Goal: Find contact information

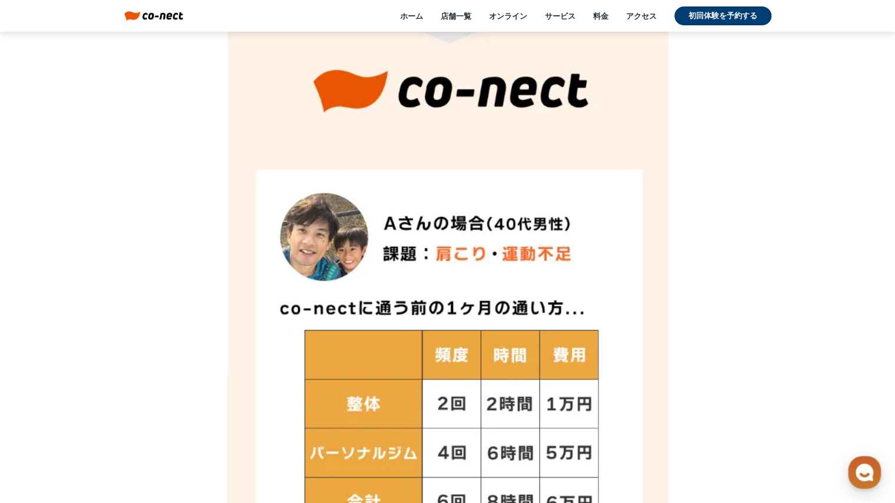
scroll to position [7069, 0]
click at [454, 22] on div "ホーム 店舗一覧 オンライン サービス 料金 アクセス 初回体験を予約する" at bounding box center [477, 15] width 588 height 19
click at [464, 14] on link "店舗一覧" at bounding box center [456, 16] width 31 height 11
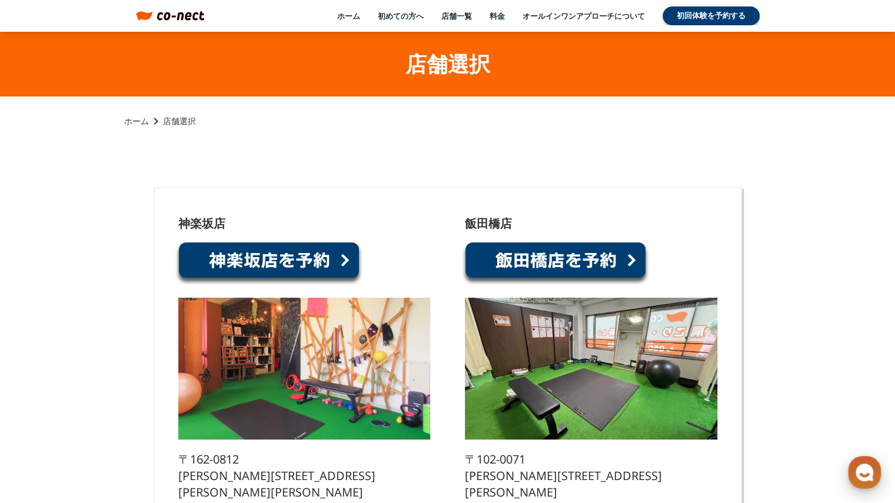
click at [867, 481] on icon "button" at bounding box center [864, 472] width 21 height 21
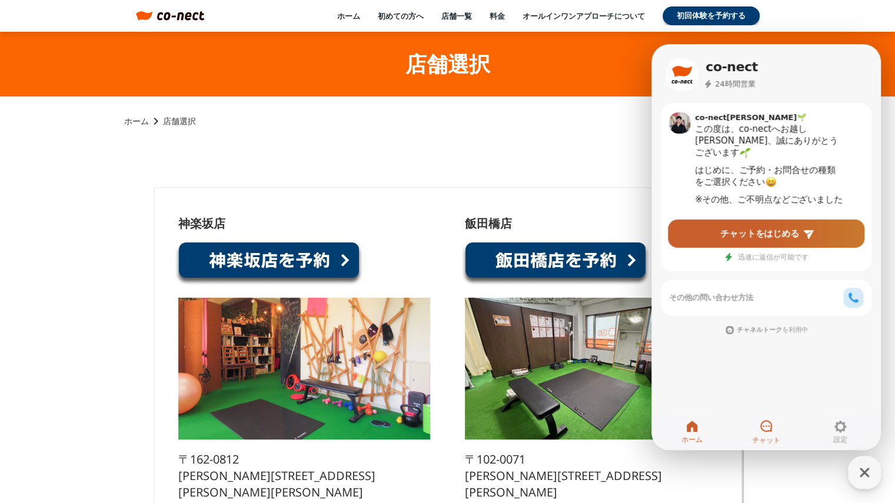
click at [775, 429] on link "チャット" at bounding box center [766, 431] width 74 height 29
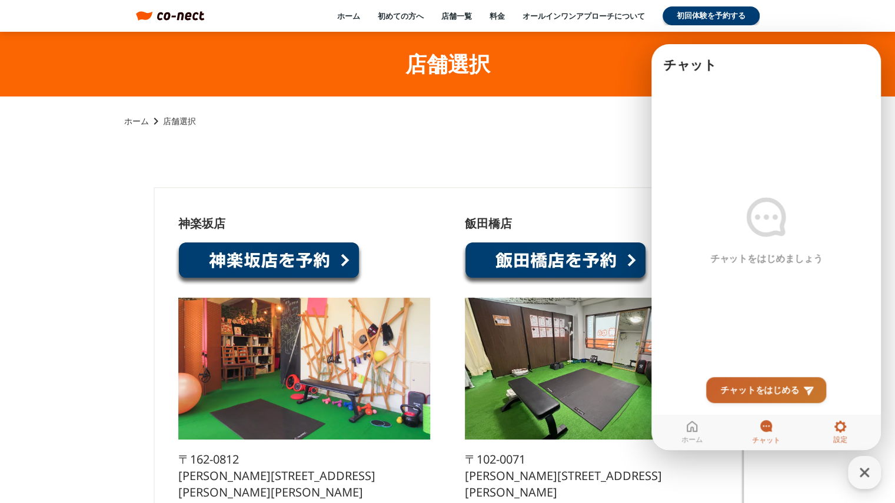
click at [838, 436] on span "設定" at bounding box center [840, 439] width 14 height 9
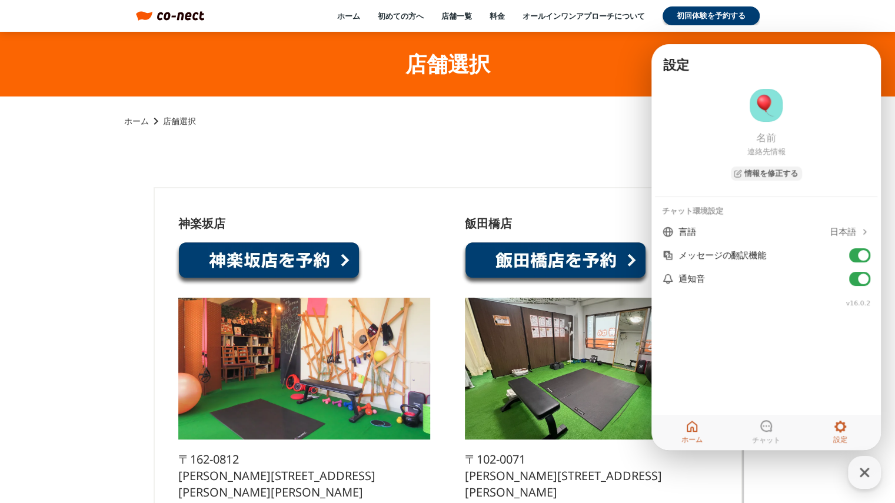
click at [682, 425] on link "ホーム" at bounding box center [692, 431] width 74 height 29
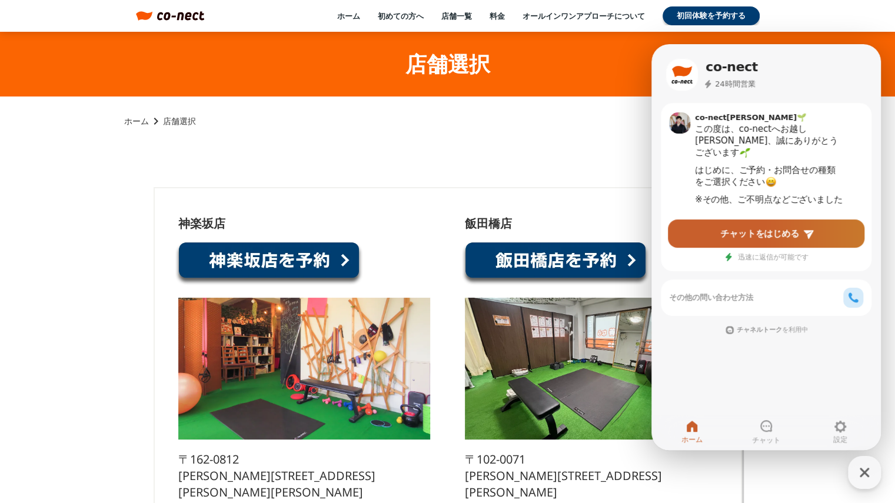
click at [347, 261] on link at bounding box center [269, 263] width 188 height 45
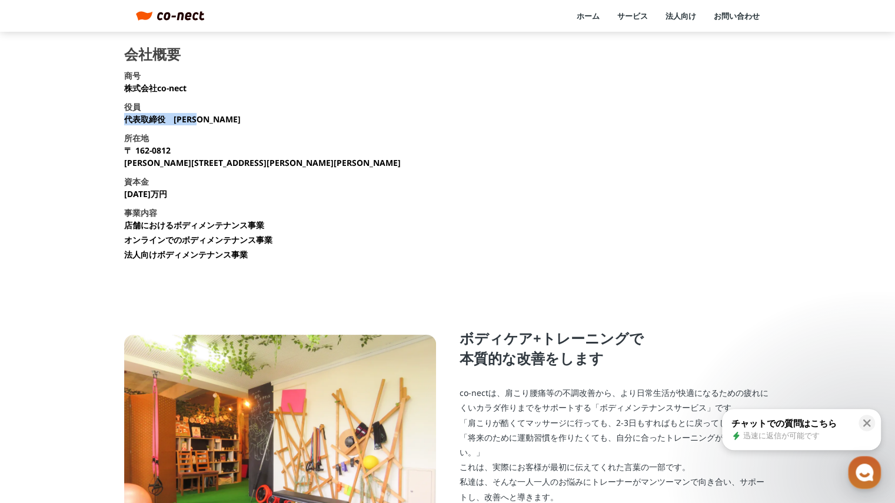
drag, startPoint x: 208, startPoint y: 117, endPoint x: 127, endPoint y: 115, distance: 81.9
click at [127, 115] on p "代表取締役　中山 友貴" at bounding box center [182, 119] width 117 height 12
copy p "代表取締役　中山 友貴"
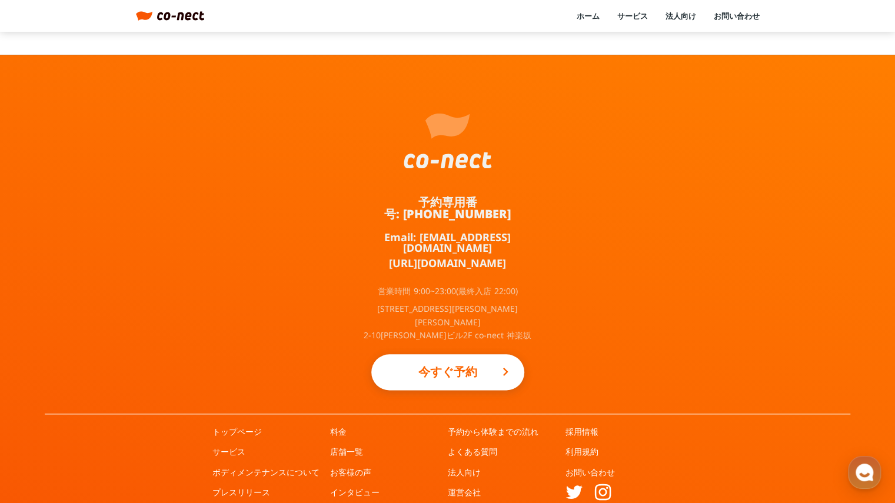
scroll to position [626, 0]
click at [579, 467] on link "お問い合わせ" at bounding box center [590, 473] width 49 height 12
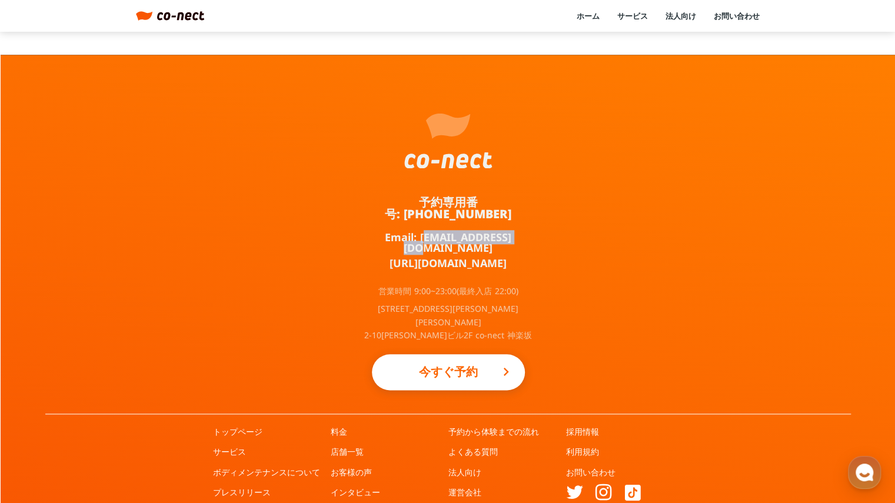
drag, startPoint x: 517, startPoint y: 225, endPoint x: 420, endPoint y: 220, distance: 97.3
click at [420, 220] on div "予約専用番号: 050-3645-2324 Email: info@co-nect.co.jp https://lin.ee/TQ5dRbT 営業時間 9:0…" at bounding box center [448, 234] width 177 height 358
copy link "info@co-nect.co.jp"
click at [597, 279] on div "予約専用番号: 050-3645-2324 Email: info@co-nect.co.jp https://lin.ee/TQ5dRbT 営業時間 9:0…" at bounding box center [448, 297] width 895 height 484
click at [588, 467] on link "お問い合わせ" at bounding box center [590, 473] width 49 height 12
